Goal: Task Accomplishment & Management: Complete application form

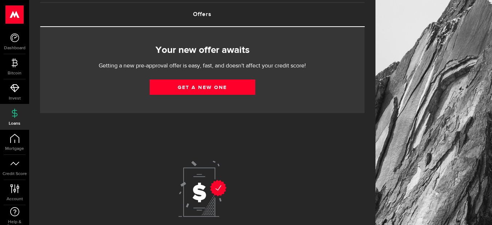
scroll to position [29, 0]
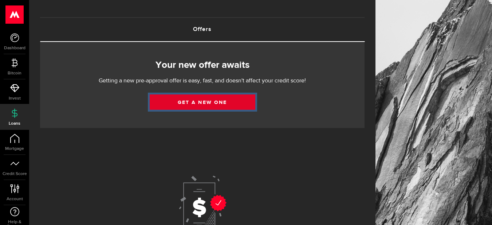
click at [218, 98] on link "Get a new one" at bounding box center [203, 101] width 106 height 15
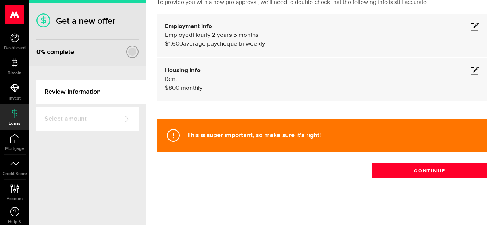
scroll to position [24, 0]
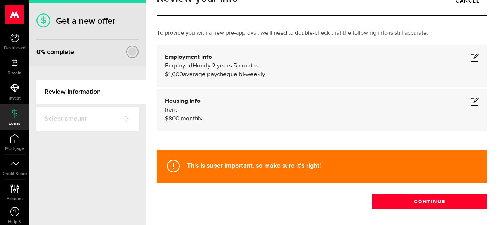
click at [470, 98] on span at bounding box center [474, 101] width 9 height 9
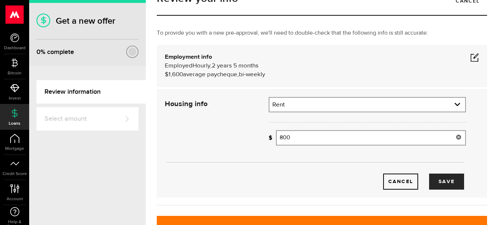
drag, startPoint x: 288, startPoint y: 137, endPoint x: 272, endPoint y: 142, distance: 16.8
click at [272, 142] on div "How much is your monthly payment? 800 Monthly mortgage/rent" at bounding box center [367, 137] width 197 height 15
type input "0"
click at [445, 178] on button "Save" at bounding box center [446, 181] width 35 height 16
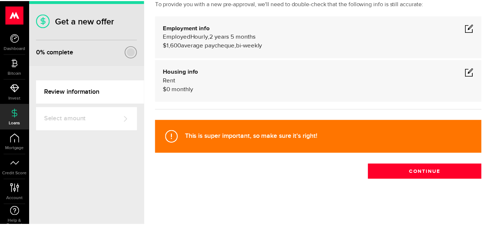
scroll to position [55, 0]
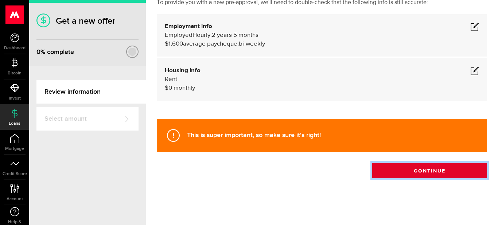
click at [436, 167] on button "Continue" at bounding box center [429, 170] width 115 height 15
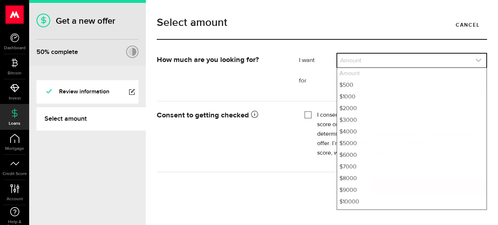
click at [478, 59] on icon "expand select" at bounding box center [478, 60] width 6 height 6
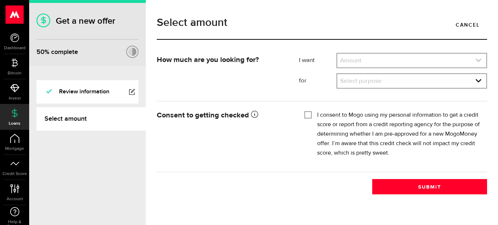
click at [481, 60] on icon "expand select" at bounding box center [478, 60] width 6 height 6
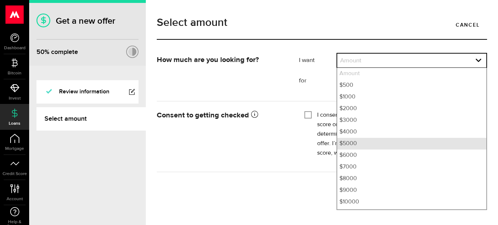
click at [345, 146] on li "$5000" at bounding box center [411, 144] width 149 height 12
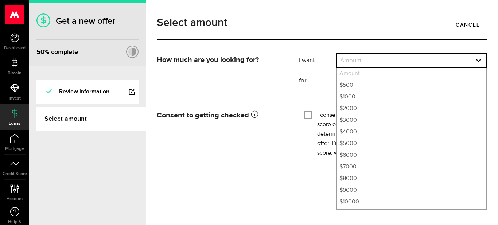
select select "5000"
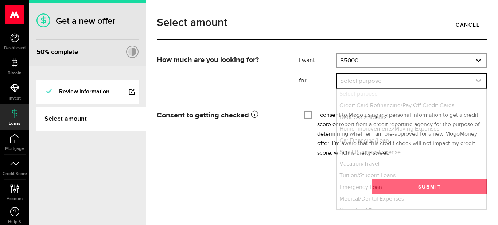
click at [477, 81] on use "expand select" at bounding box center [478, 80] width 5 height 3
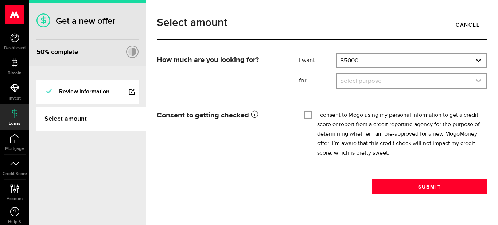
click at [477, 81] on use "expand select" at bounding box center [478, 80] width 5 height 3
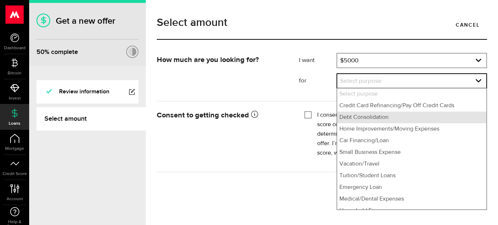
click at [389, 120] on li "Debt Consolidation" at bounding box center [411, 118] width 149 height 12
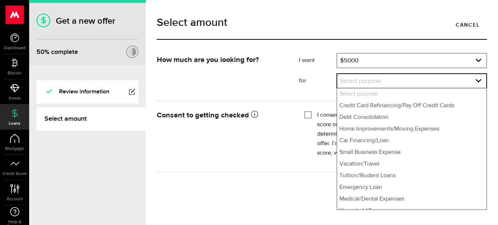
select select "Debt Consolidation"
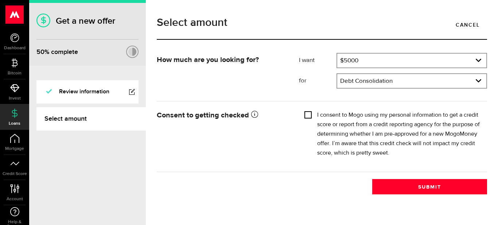
click at [308, 114] on input "I consent to Mogo using my personal information to get a credit score or report…" at bounding box center [307, 113] width 7 height 7
checkbox input "true"
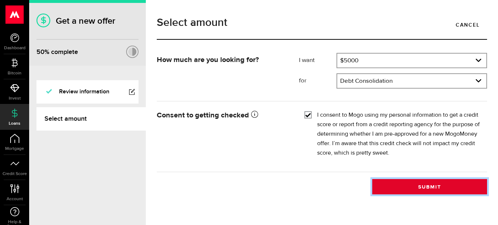
click at [423, 185] on button "Submit" at bounding box center [429, 186] width 115 height 15
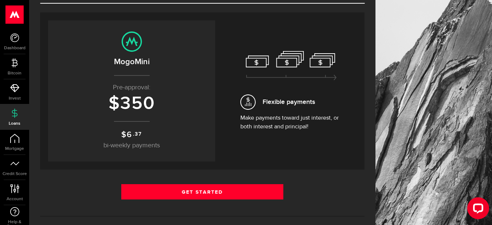
scroll to position [86, 0]
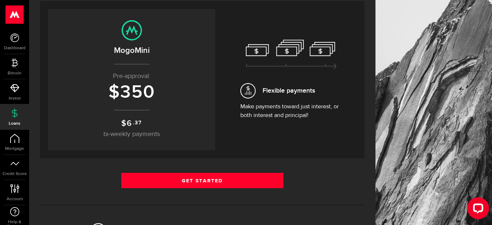
scroll to position [63, 0]
